Goal: Task Accomplishment & Management: Complete application form

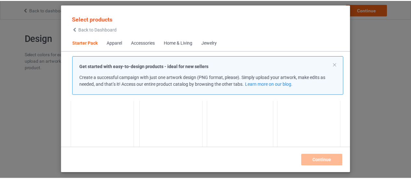
scroll to position [41, 0]
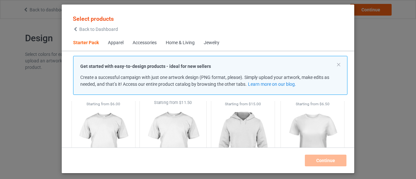
click at [163, 126] on img at bounding box center [173, 144] width 61 height 76
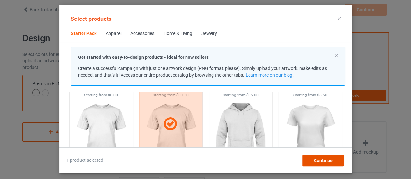
click at [330, 159] on span "Continue" at bounding box center [322, 160] width 19 height 5
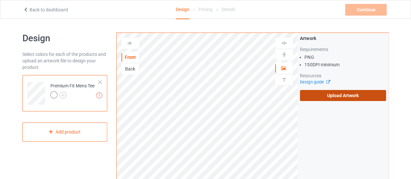
click at [322, 98] on label "Upload Artwork" at bounding box center [343, 95] width 86 height 11
click at [0, 0] on input "Upload Artwork" at bounding box center [0, 0] width 0 height 0
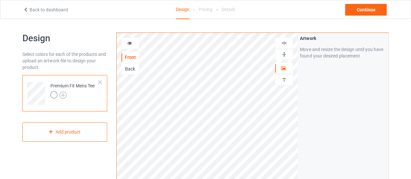
click at [62, 93] on img at bounding box center [62, 95] width 7 height 7
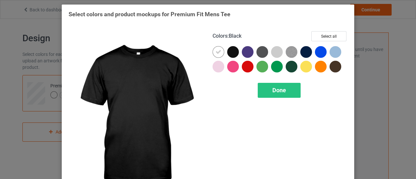
click at [227, 50] on div at bounding box center [233, 52] width 12 height 12
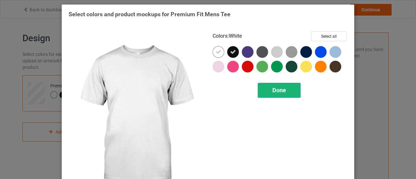
click at [288, 90] on div "Done" at bounding box center [278, 90] width 43 height 15
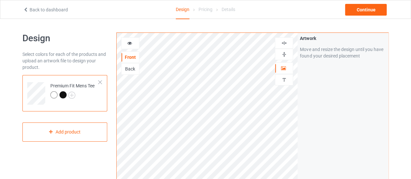
click at [65, 94] on div at bounding box center [62, 94] width 7 height 7
click at [64, 94] on div at bounding box center [62, 94] width 7 height 7
click at [320, 118] on div "Artwork Move and resize the design until you have found your desired placement" at bounding box center [342, 156] width 91 height 247
click at [359, 12] on div "Continue" at bounding box center [366, 10] width 42 height 12
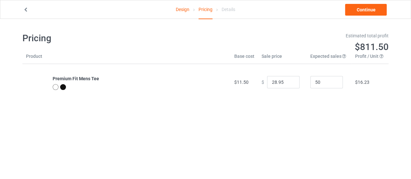
click at [188, 13] on link "Design" at bounding box center [183, 9] width 14 height 18
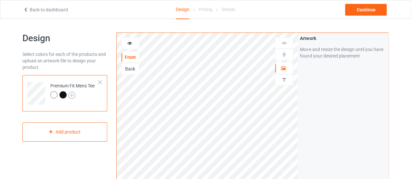
click at [72, 97] on img at bounding box center [71, 95] width 7 height 7
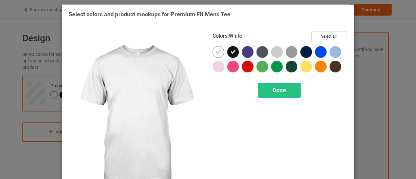
click at [216, 53] on icon at bounding box center [218, 52] width 6 height 6
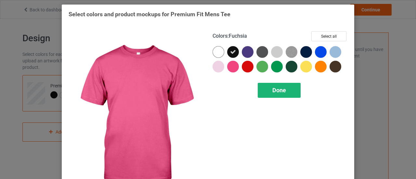
click at [266, 92] on div "Done" at bounding box center [278, 90] width 43 height 15
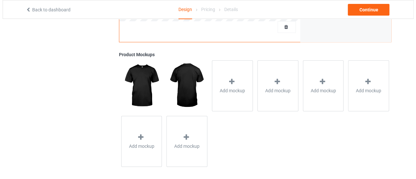
scroll to position [241, 0]
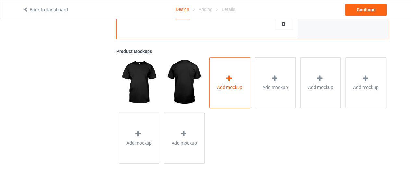
click at [222, 106] on div "Add mockup" at bounding box center [229, 82] width 41 height 51
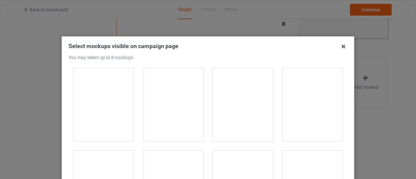
scroll to position [1072, 0]
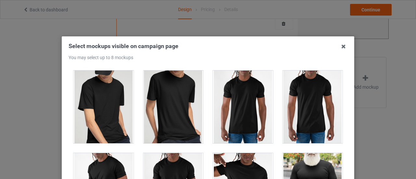
click at [169, 103] on div at bounding box center [173, 106] width 60 height 73
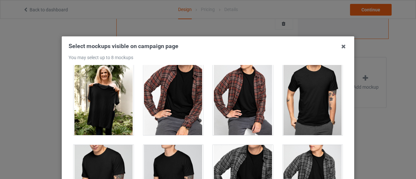
scroll to position [714, 0]
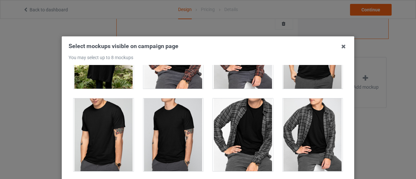
click at [188, 127] on div at bounding box center [173, 134] width 60 height 73
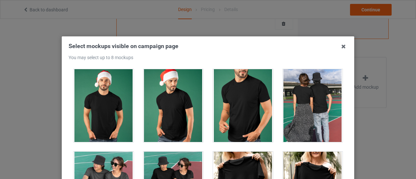
scroll to position [486, 0]
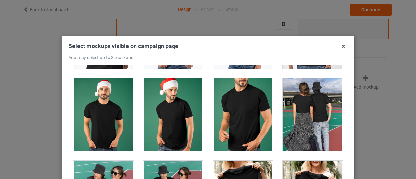
click at [240, 120] on div at bounding box center [243, 114] width 60 height 73
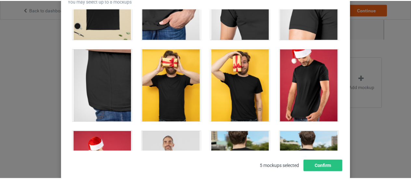
scroll to position [95, 0]
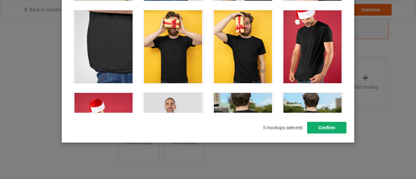
click at [336, 124] on button "Confirm" at bounding box center [326, 128] width 39 height 12
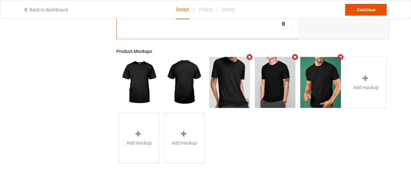
click at [358, 12] on div "Continue" at bounding box center [366, 10] width 42 height 12
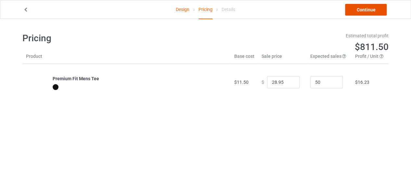
click at [359, 12] on link "Continue" at bounding box center [366, 10] width 42 height 12
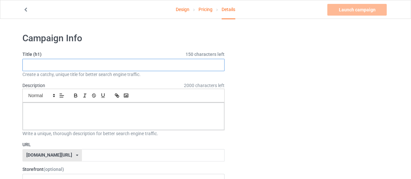
click at [128, 66] on input "text" at bounding box center [123, 65] width 202 height 12
type input "alfalf"
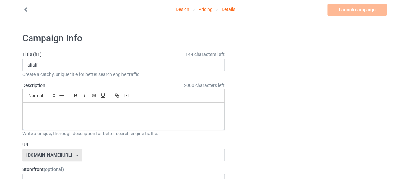
click at [46, 111] on p at bounding box center [123, 110] width 191 height 6
paste div
click at [157, 145] on label "URL" at bounding box center [123, 144] width 202 height 6
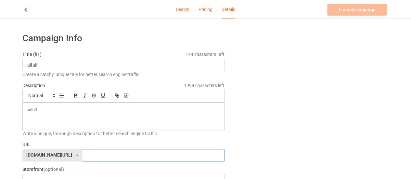
click at [109, 160] on input "text" at bounding box center [153, 155] width 142 height 12
paste input "alfalf"
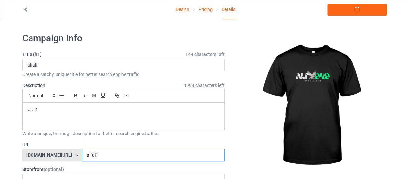
type input "alfalf"
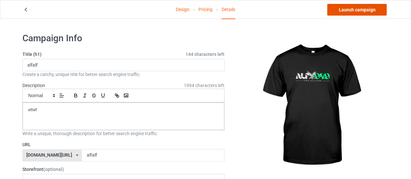
click at [351, 12] on link "Launch campaign" at bounding box center [356, 10] width 59 height 12
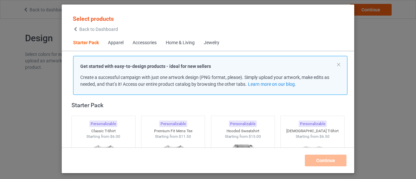
scroll to position [41, 0]
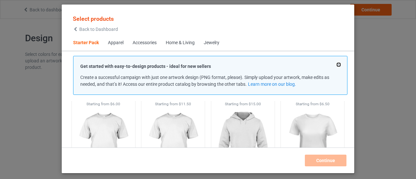
click at [339, 65] on button at bounding box center [338, 64] width 3 height 3
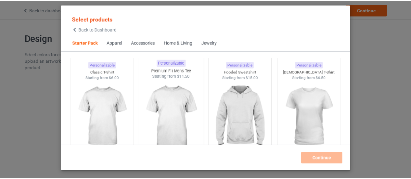
scroll to position [32, 0]
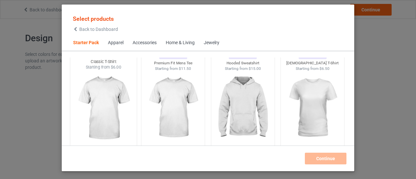
click at [121, 89] on img at bounding box center [103, 108] width 61 height 76
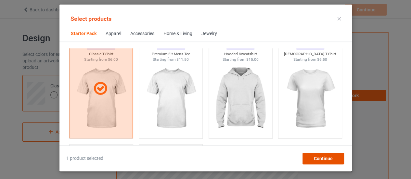
click at [318, 159] on span "Continue" at bounding box center [322, 158] width 19 height 5
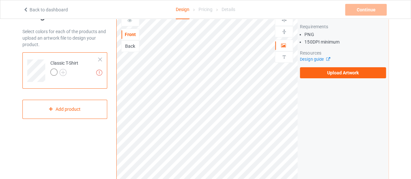
scroll to position [32, 0]
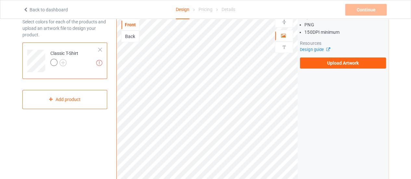
click at [25, 9] on icon at bounding box center [26, 8] width 6 height 5
